Goal: Information Seeking & Learning: Find specific fact

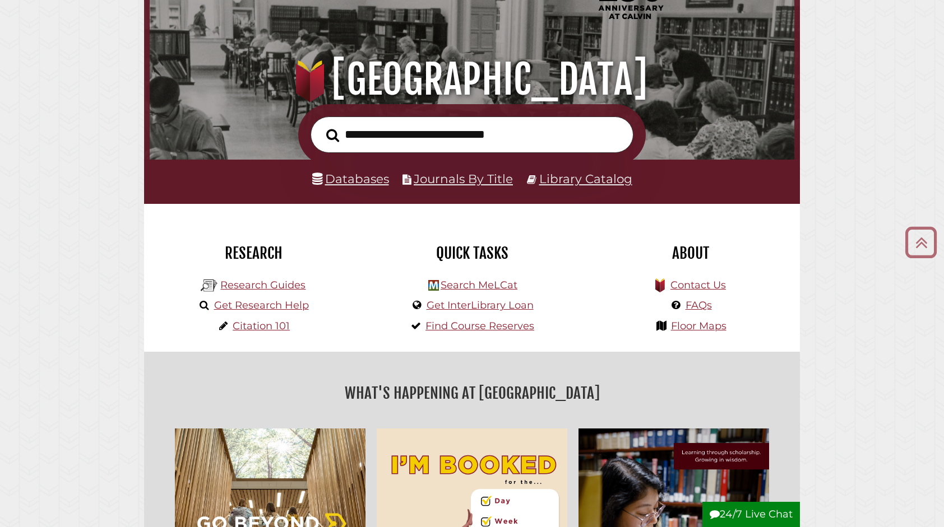
scroll to position [66, 0]
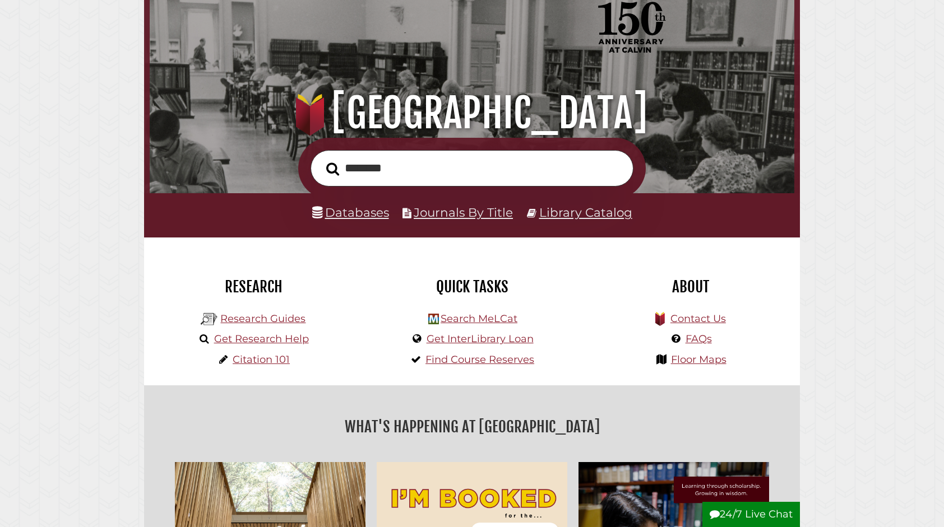
type input "********"
click at [340, 213] on link "Databases" at bounding box center [350, 212] width 77 height 15
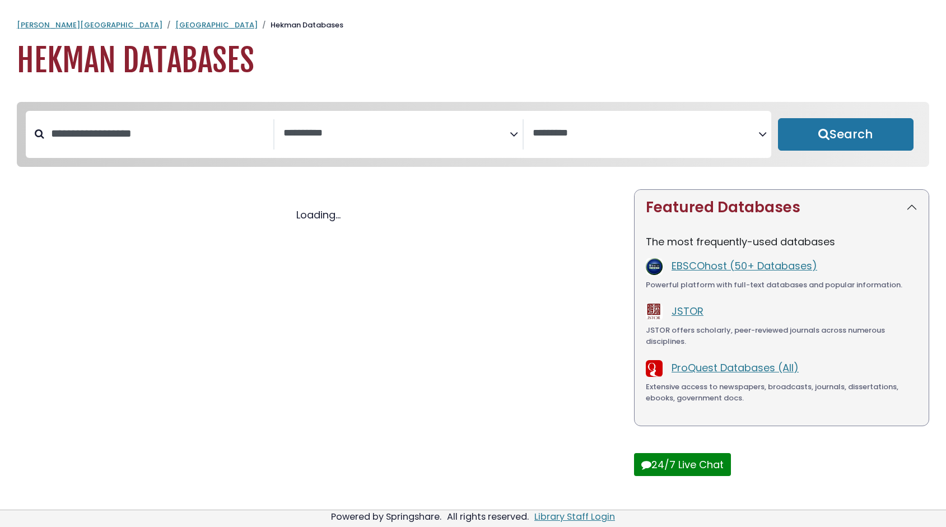
select select "Database Subject Filter"
select select "Database Vendors Filter"
select select "Database Subject Filter"
select select "Database Vendors Filter"
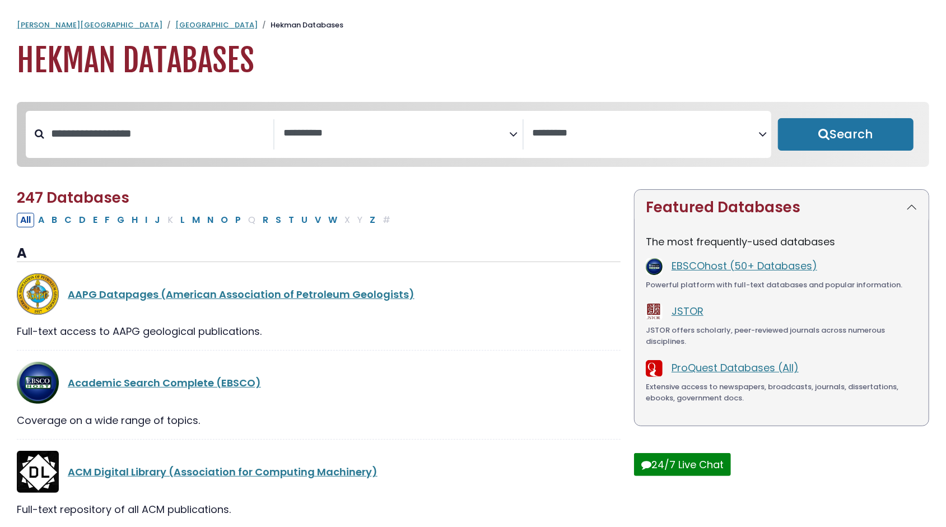
click at [839, 139] on button "Search" at bounding box center [846, 134] width 136 height 33
select select "Database Subject Filter"
select select "Database Vendors Filter"
click at [129, 142] on input "Search database by title or keyword" at bounding box center [158, 133] width 229 height 18
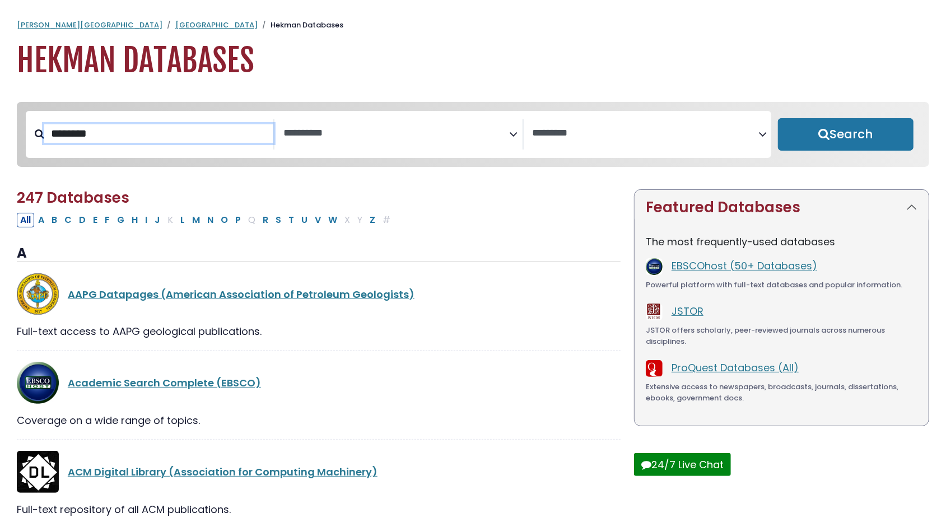
type input "********"
click at [778, 118] on button "Search" at bounding box center [846, 134] width 136 height 33
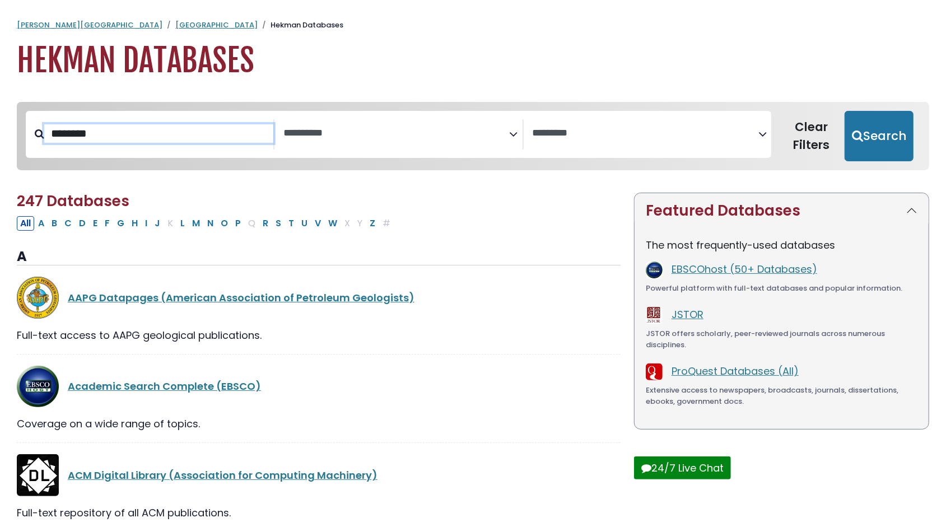
select select "Database Subject Filter"
select select "Database Vendors Filter"
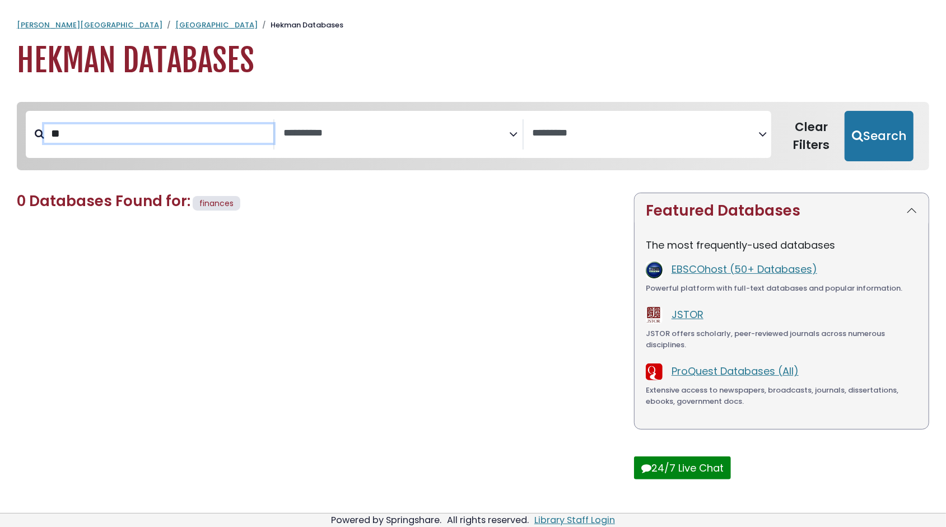
type input "*"
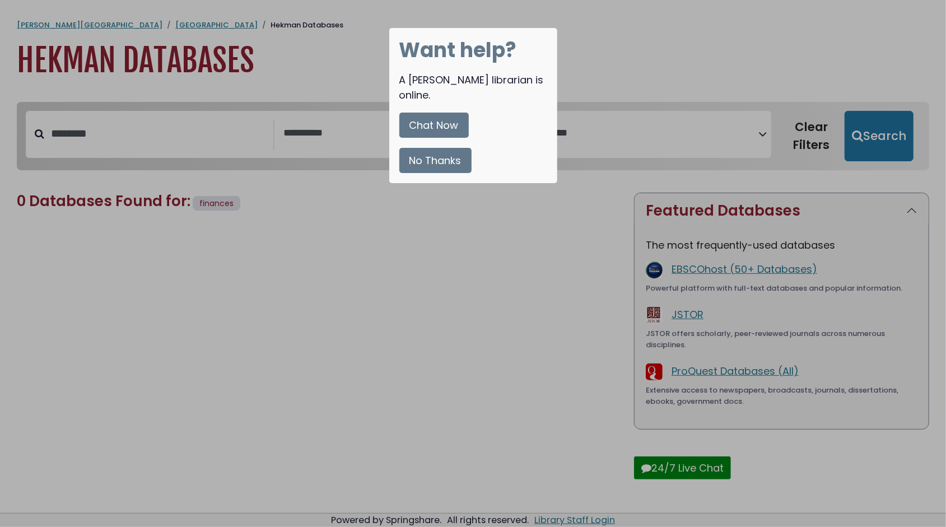
click at [417, 149] on button "No Thanks" at bounding box center [436, 160] width 72 height 25
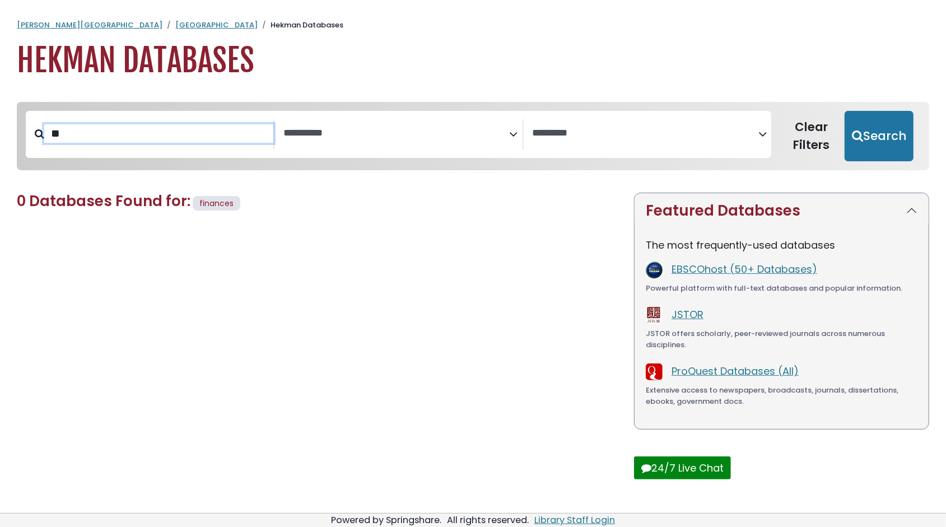
type input "*"
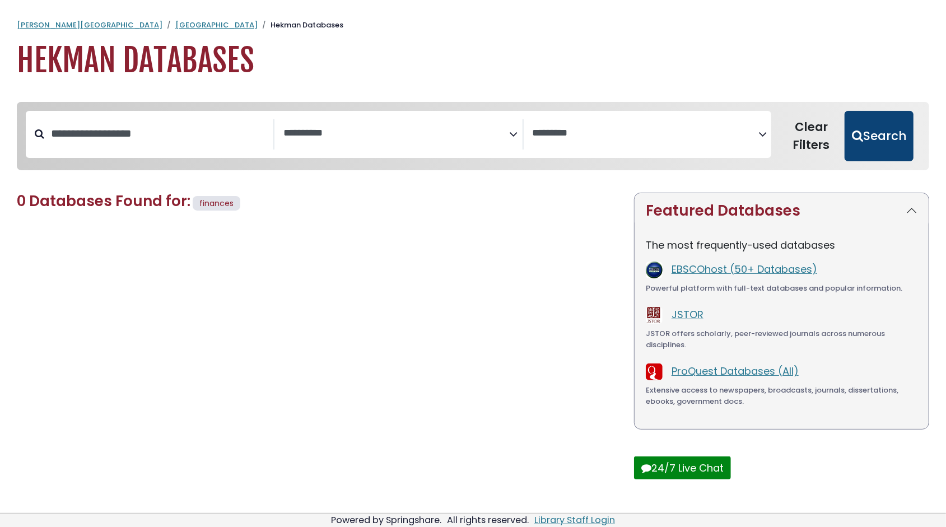
click at [874, 137] on button "Search" at bounding box center [879, 136] width 69 height 50
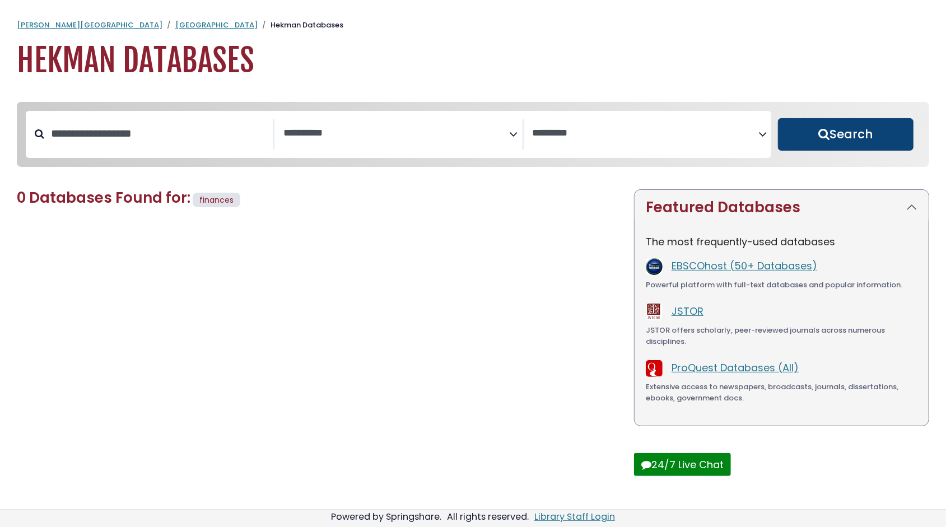
select select "Database Subject Filter"
select select "Database Vendors Filter"
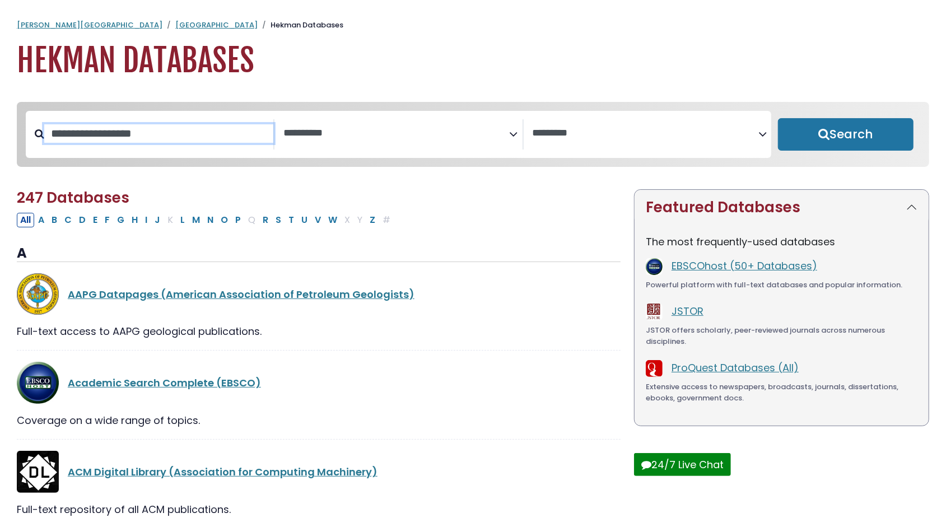
click at [136, 132] on input "Search database by title or keyword" at bounding box center [158, 133] width 229 height 18
type input "***"
click at [778, 118] on button "Search" at bounding box center [846, 134] width 136 height 33
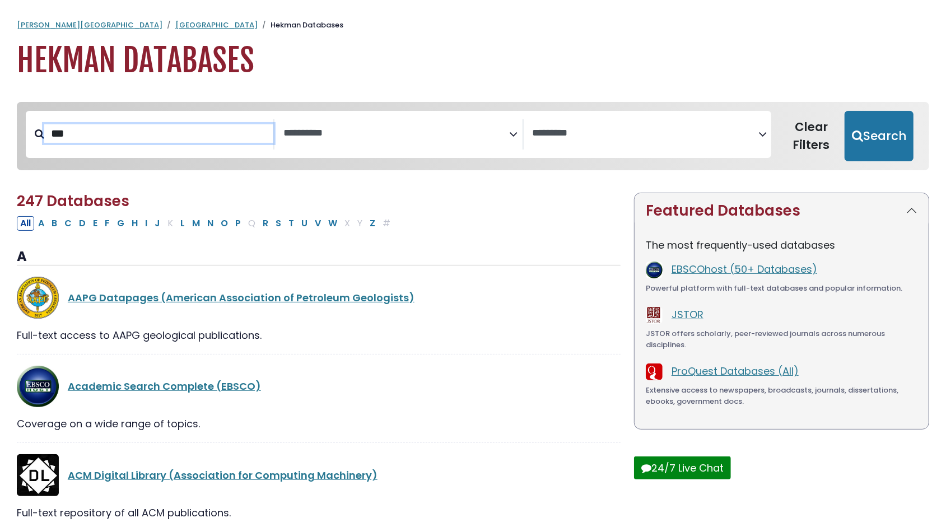
select select "Database Subject Filter"
select select "Database Vendors Filter"
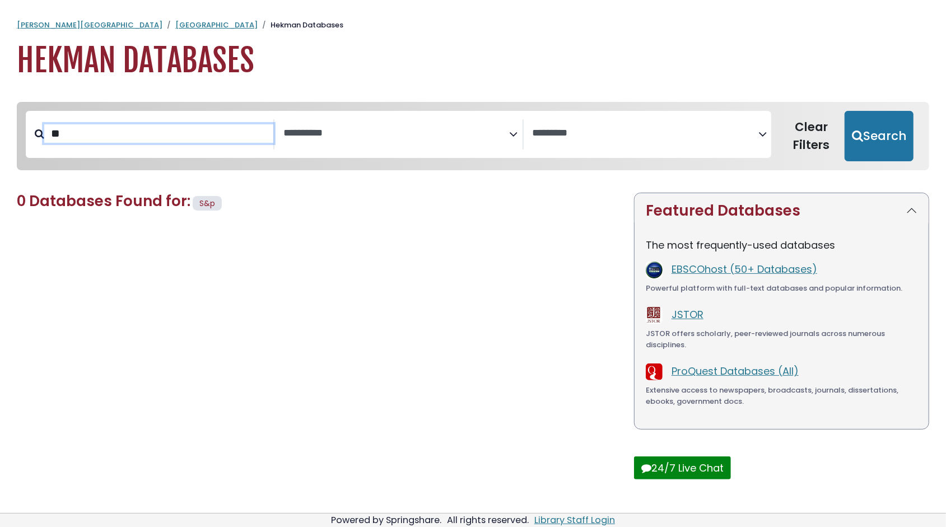
type input "*"
type input "***"
click at [845, 111] on button "Search" at bounding box center [879, 136] width 69 height 50
select select "Database Subject Filter"
select select "Database Vendors Filter"
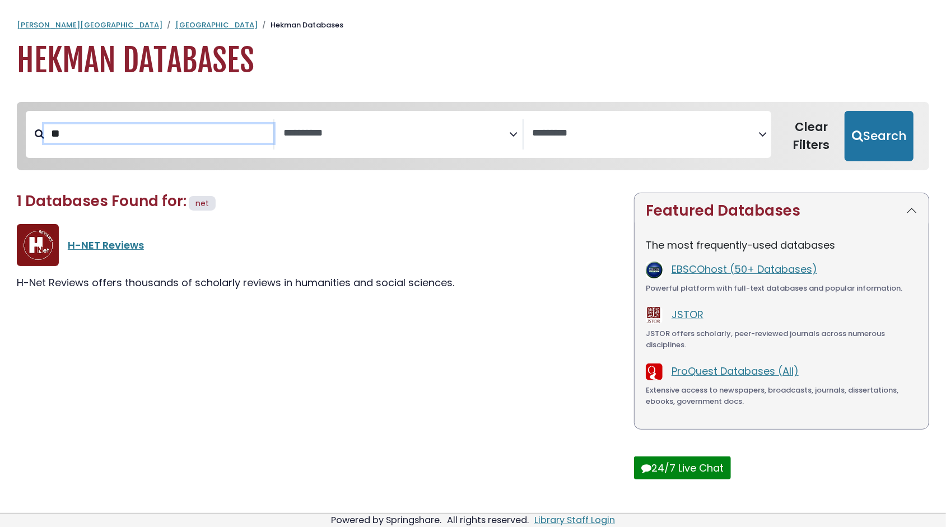
type input "*"
type input "**********"
click at [845, 111] on button "Search" at bounding box center [879, 136] width 69 height 50
select select "Database Subject Filter"
select select "Database Vendors Filter"
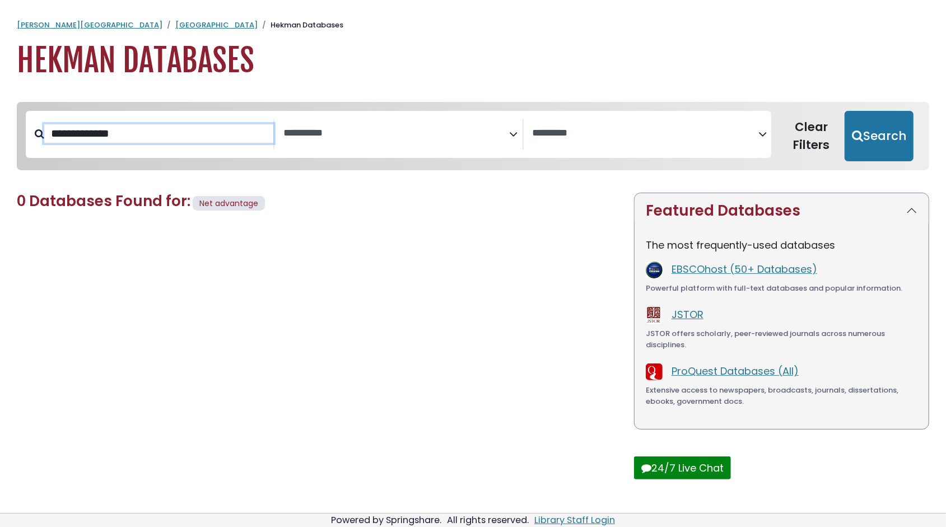
click at [75, 138] on input "**********" at bounding box center [158, 133] width 229 height 18
type input "*********"
click at [845, 111] on button "Search" at bounding box center [879, 136] width 69 height 50
select select "Database Subject Filter"
select select "Database Vendors Filter"
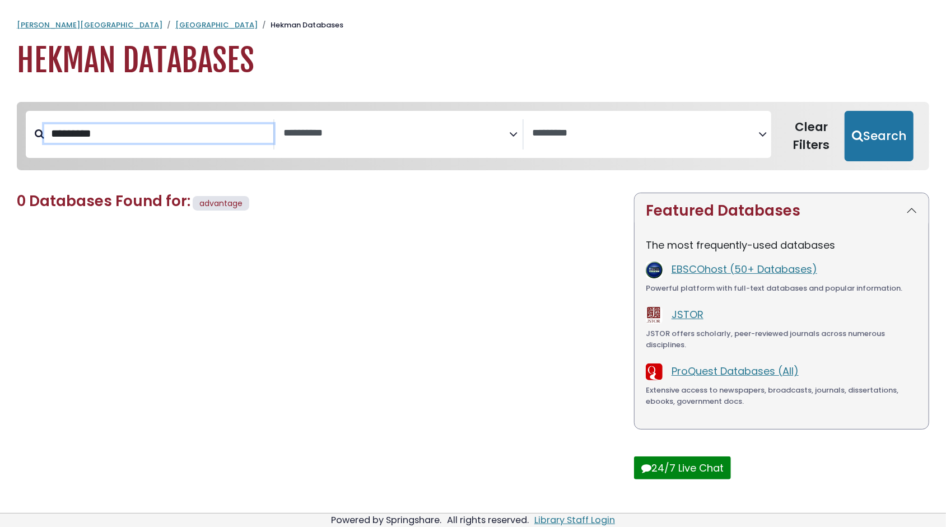
click at [120, 134] on input "*********" at bounding box center [158, 133] width 229 height 18
type input "*"
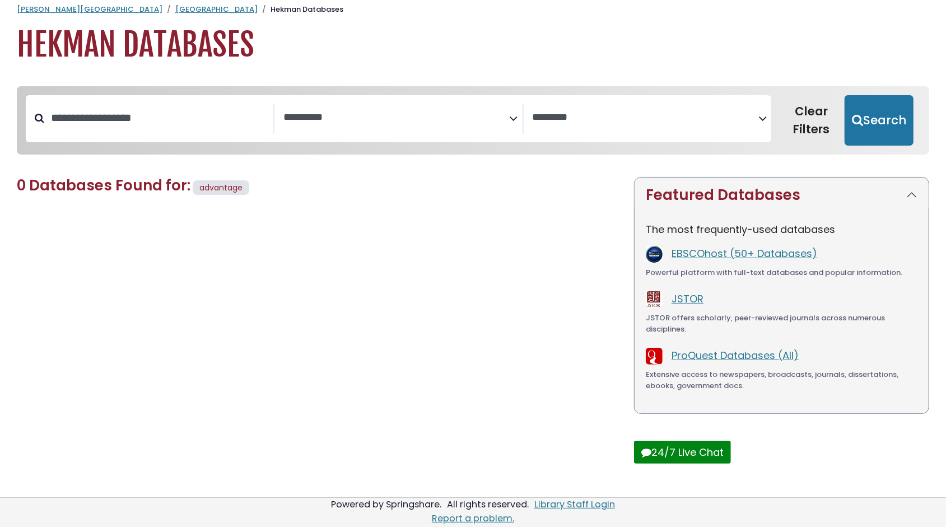
click at [427, 58] on h1 "Hekman Databases" at bounding box center [473, 45] width 913 height 38
